Goal: Task Accomplishment & Management: Manage account settings

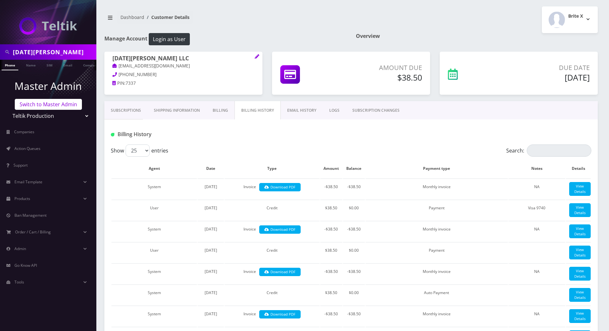
scroll to position [970, 0]
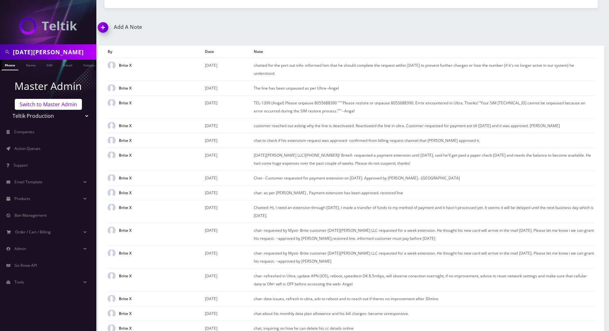
click at [54, 107] on link "Switch to Master Admin" at bounding box center [48, 104] width 67 height 11
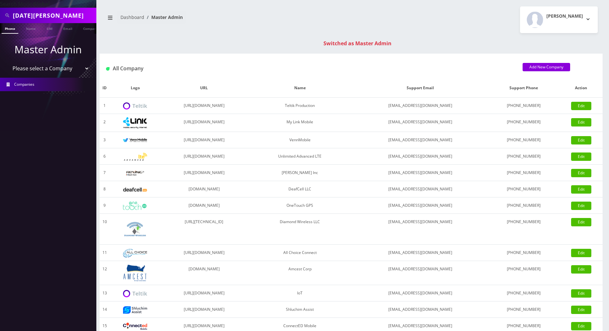
drag, startPoint x: 50, startPoint y: 12, endPoint x: 1, endPoint y: 18, distance: 49.5
click at [2, 18] on div "Dano Veal" at bounding box center [48, 15] width 93 height 12
paste input "3292360813"
type input "3292360813"
click at [9, 28] on link "Phone" at bounding box center [10, 28] width 17 height 11
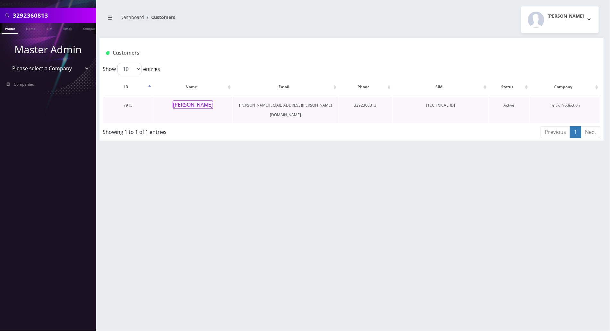
click at [193, 106] on button "[PERSON_NAME]" at bounding box center [193, 105] width 40 height 8
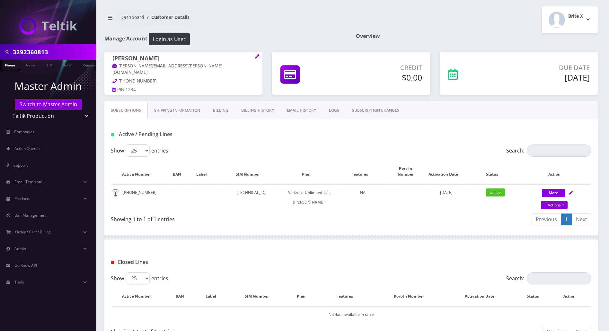
click at [344, 237] on div at bounding box center [350, 237] width 493 height 19
click at [570, 191] on icon at bounding box center [571, 193] width 4 height 4
select select "459"
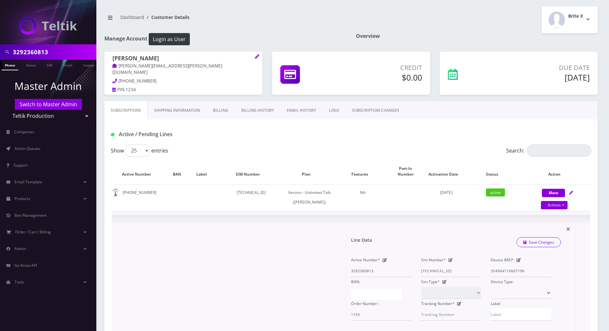
click at [450, 262] on icon at bounding box center [450, 260] width 4 height 4
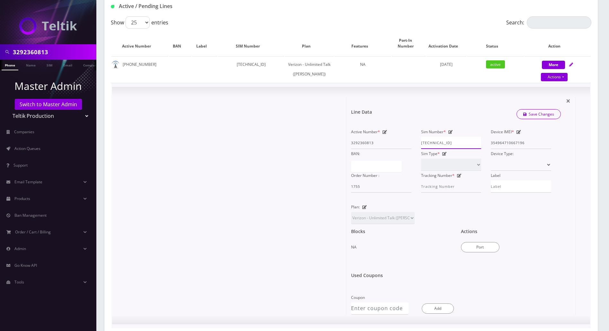
scroll to position [128, 0]
click at [400, 149] on div "Active Number * 3292360813 Sim Number * 89148000011554094027 Device IMEI * 3549…" at bounding box center [451, 160] width 210 height 66
paste input "0413034166"
type input "89148000010413034166"
click at [520, 116] on link "Save Changes" at bounding box center [538, 114] width 45 height 10
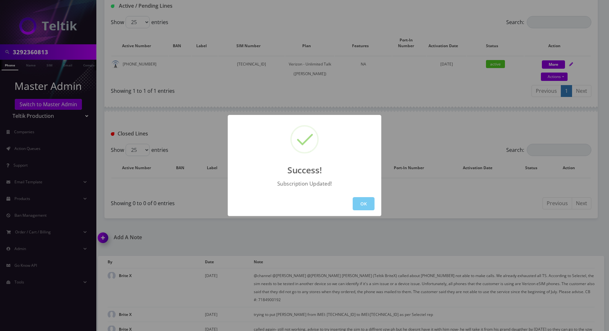
click at [366, 199] on button "OK" at bounding box center [364, 203] width 22 height 13
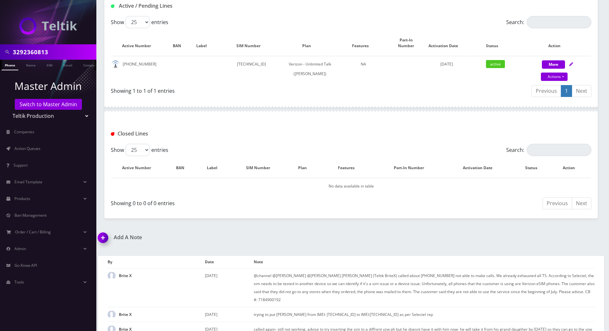
click at [102, 239] on img at bounding box center [104, 240] width 19 height 19
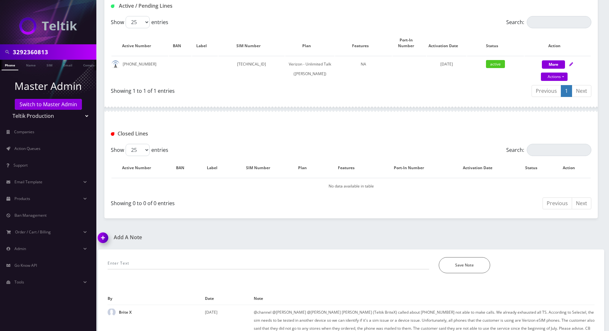
scroll to position [245, 0]
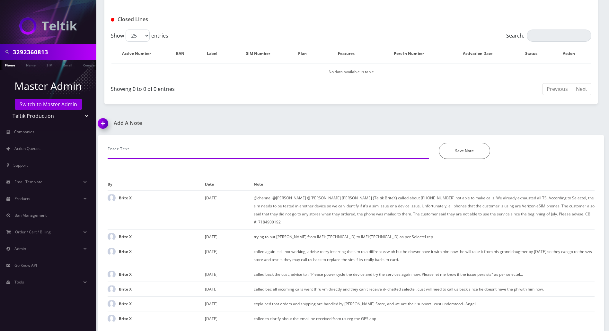
click at [163, 150] on input "text" at bounding box center [268, 149] width 321 height 12
paste input "3292360813 89148000010413034166"
type input "swap sim: 3292360813 89148000010413034166"
click at [464, 155] on button "Save Note" at bounding box center [464, 151] width 51 height 16
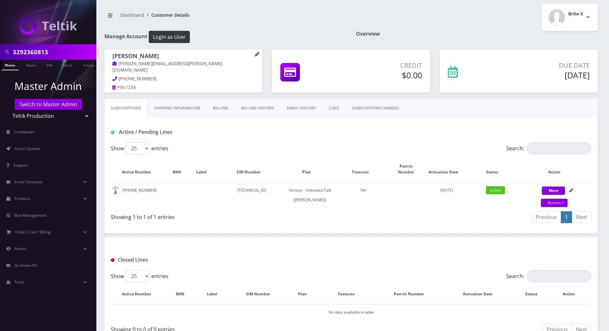
scroll to position [0, 0]
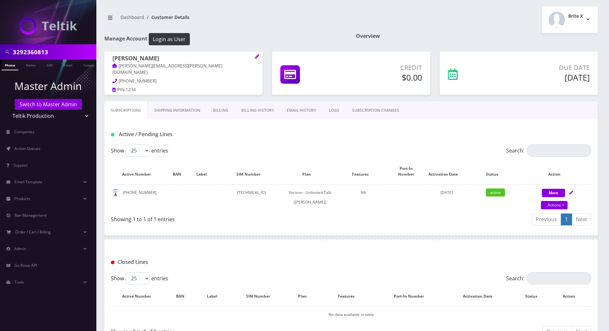
click at [583, 135] on div "Active / Pending Lines" at bounding box center [351, 134] width 490 height 11
click at [320, 223] on div "Showing 1 to 1 of 1 entries" at bounding box center [228, 218] width 235 height 10
click at [588, 19] on button "Brite X" at bounding box center [570, 19] width 56 height 27
click at [560, 35] on div "Logout" at bounding box center [570, 41] width 56 height 14
click at [586, 20] on button "Brite X" at bounding box center [570, 19] width 56 height 27
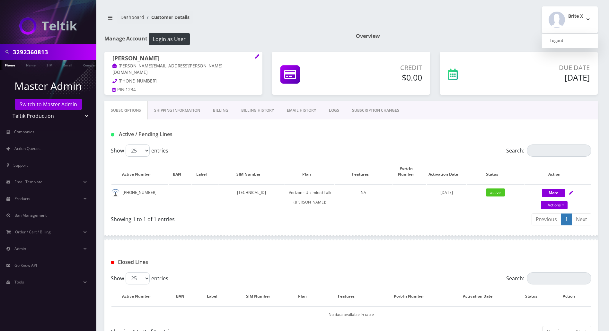
click at [549, 44] on link "Logout" at bounding box center [570, 40] width 56 height 9
